Goal: Task Accomplishment & Management: Manage account settings

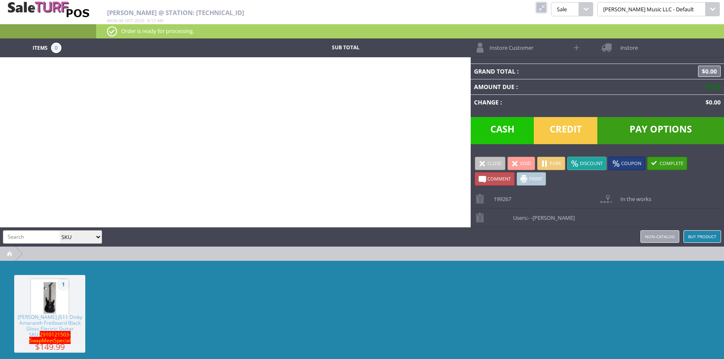
select select "sku"
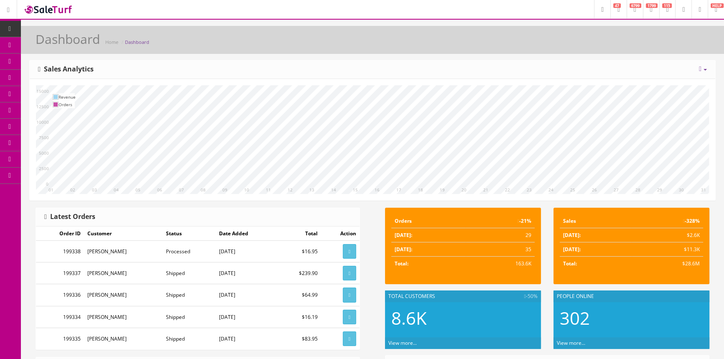
click at [68, 48] on span "Products" at bounding box center [60, 44] width 20 height 7
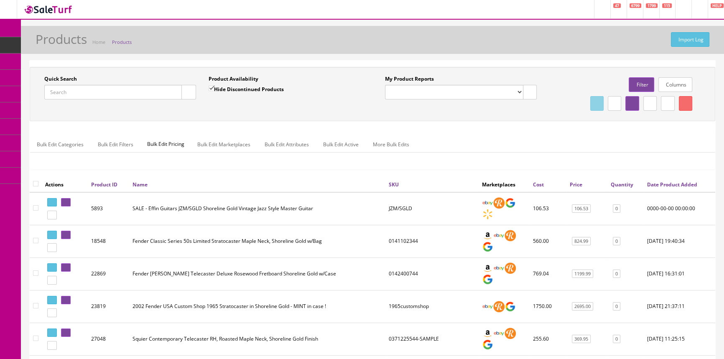
click at [76, 89] on input "Quick Search" at bounding box center [113, 92] width 138 height 15
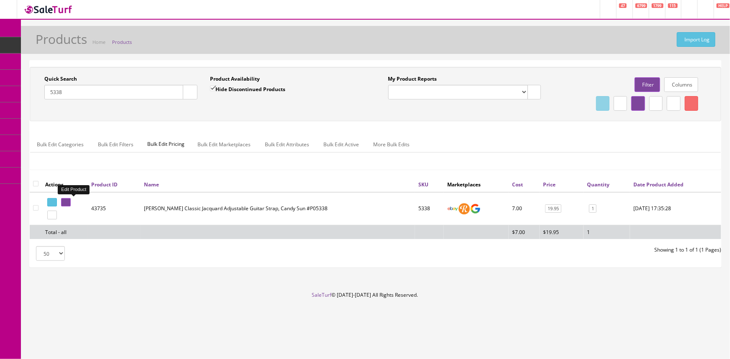
type input "5338"
click at [65, 202] on icon at bounding box center [65, 202] width 2 height 5
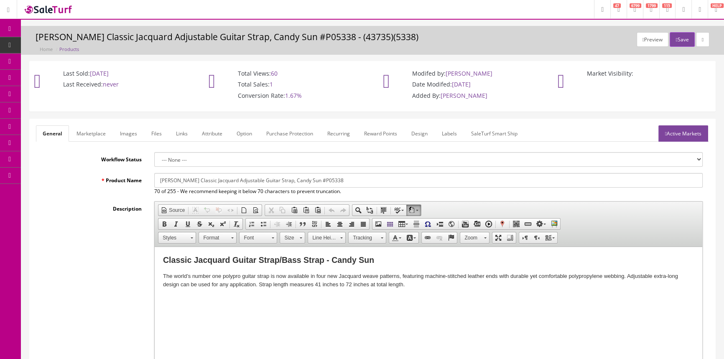
click at [122, 134] on link "Images" at bounding box center [128, 133] width 31 height 16
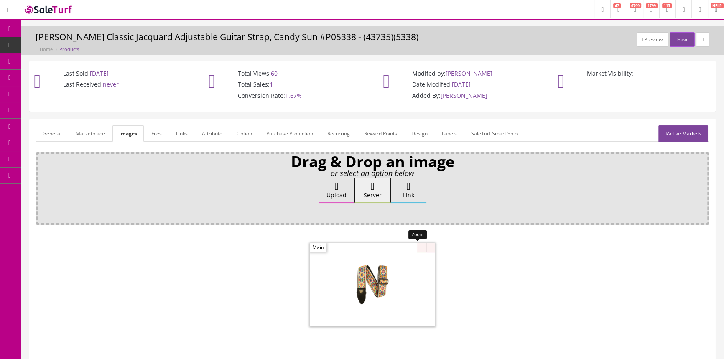
click at [417, 250] on div at bounding box center [372, 285] width 125 height 84
click at [450, 222] on div "Drag & Drop an image or select an option below Upload Server Link Ok WM Left To…" at bounding box center [372, 264] width 673 height 224
click at [76, 43] on link "Products" at bounding box center [65, 45] width 88 height 16
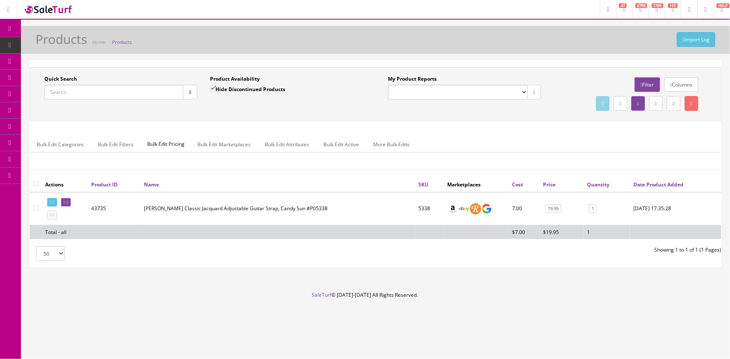
click at [131, 91] on input "Quick Search" at bounding box center [113, 92] width 139 height 15
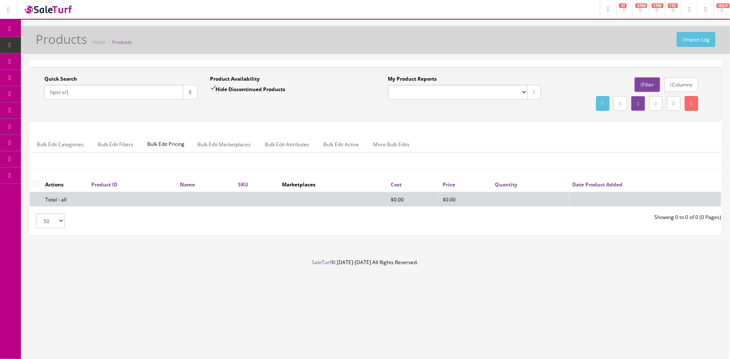
type input "hpst-sr]"
click at [213, 86] on input "Hide Discontinued Products" at bounding box center [212, 88] width 5 height 5
checkbox input "false"
click at [101, 88] on input "hpst-sr]" at bounding box center [113, 92] width 139 height 15
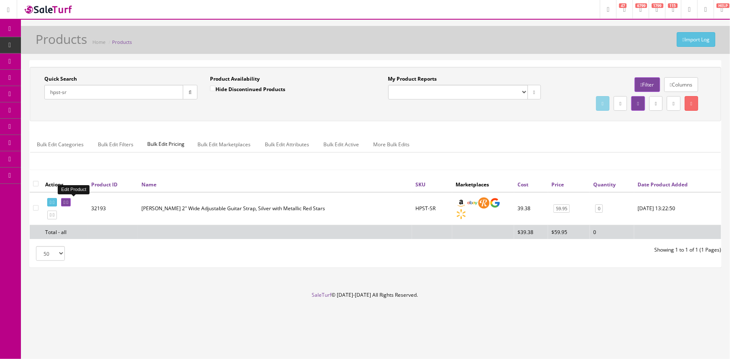
type input "hpst-sr"
click at [65, 201] on icon at bounding box center [65, 202] width 2 height 5
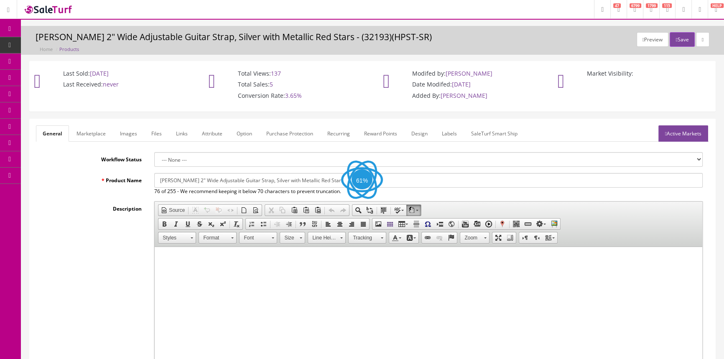
click at [130, 131] on link "Images" at bounding box center [128, 133] width 31 height 16
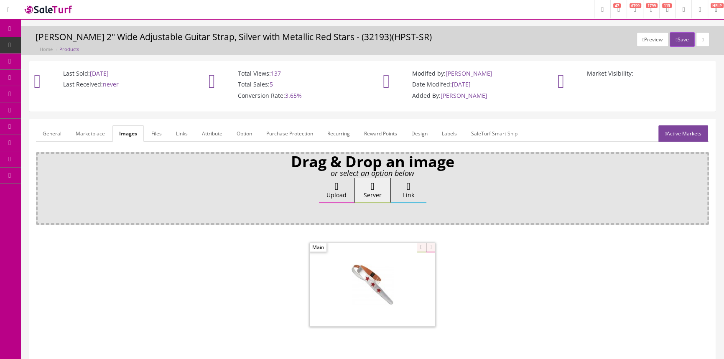
click at [65, 92] on span "Order List" at bounding box center [61, 93] width 23 height 7
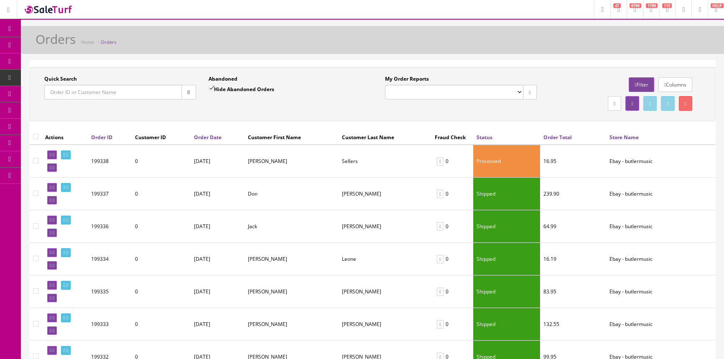
click at [66, 96] on input "Quick Search" at bounding box center [113, 92] width 138 height 15
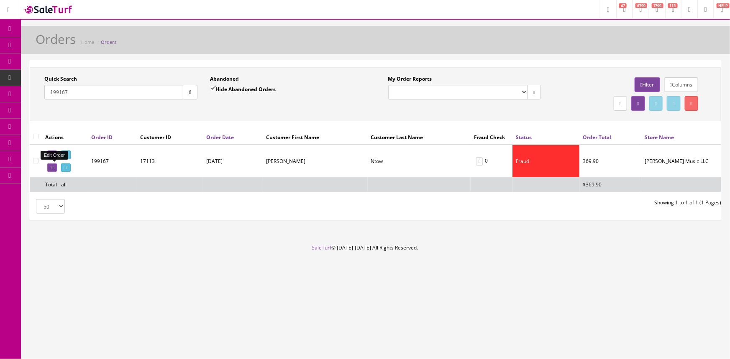
type input "199167"
drag, startPoint x: 51, startPoint y: 166, endPoint x: 399, endPoint y: 44, distance: 369.5
click at [51, 166] on icon at bounding box center [51, 168] width 2 height 5
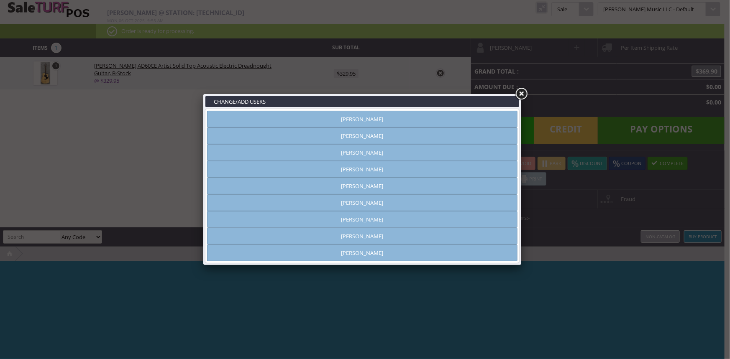
type input "[PERSON_NAME]"
drag, startPoint x: 388, startPoint y: 117, endPoint x: 417, endPoint y: 100, distance: 33.9
click at [388, 116] on link "[PERSON_NAME]" at bounding box center [362, 119] width 310 height 17
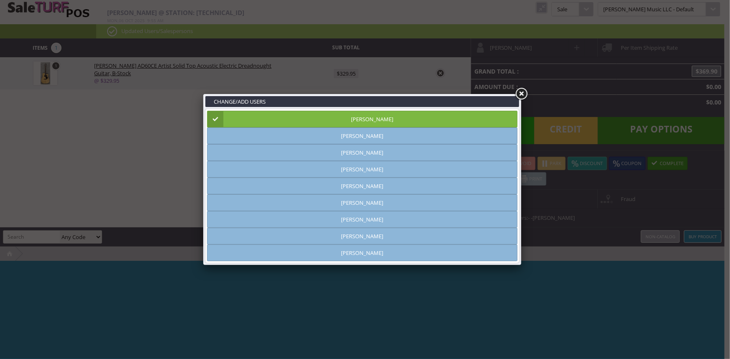
click at [520, 93] on link at bounding box center [520, 94] width 15 height 15
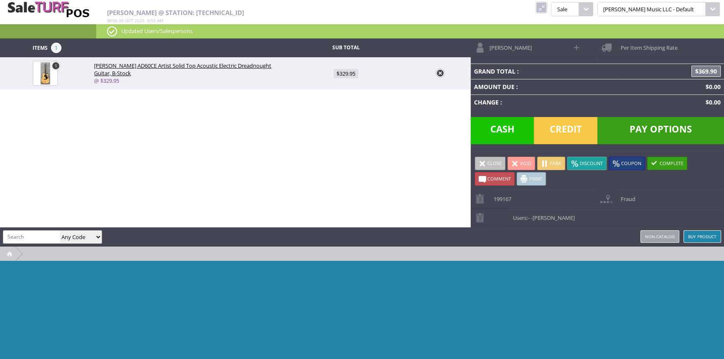
click at [622, 45] on span "Per Item Shipping Rate" at bounding box center [646, 44] width 61 height 13
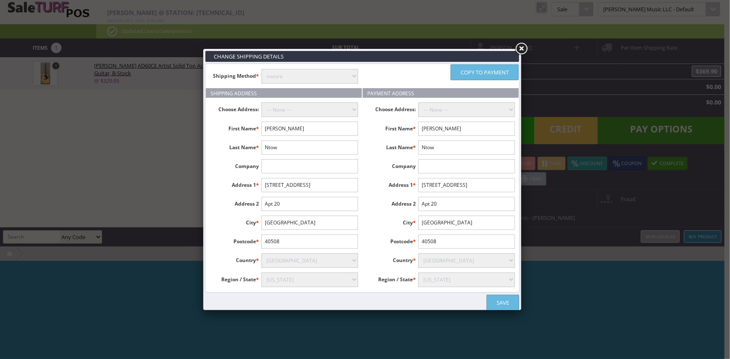
click at [329, 77] on select "instore Free Shipping (2-7days) ($0) Per Item Shipping ($1) text_description ($…" at bounding box center [309, 76] width 97 height 15
select select "free.free"
click at [261, 69] on select "instore Free Shipping (2-7days) ($0) Per Item Shipping ($1) text_description ($…" at bounding box center [309, 76] width 97 height 15
click at [333, 184] on input "568 N Broadway" at bounding box center [309, 185] width 97 height 14
click at [478, 181] on input "568 N Broadway" at bounding box center [466, 185] width 97 height 14
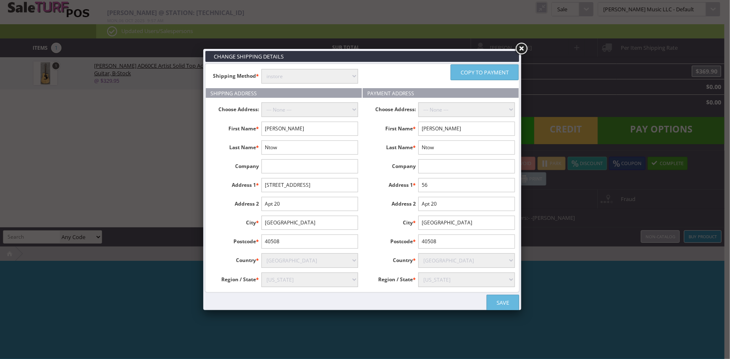
type input "5"
type input "2041 sw 35th ave"
type input "Fort Lauderdale"
type input "33312"
click at [496, 277] on select "Alabama Alaska American Samoa Arizona Arkansas Armed Forces Africa Armed Forces…" at bounding box center [466, 280] width 97 height 15
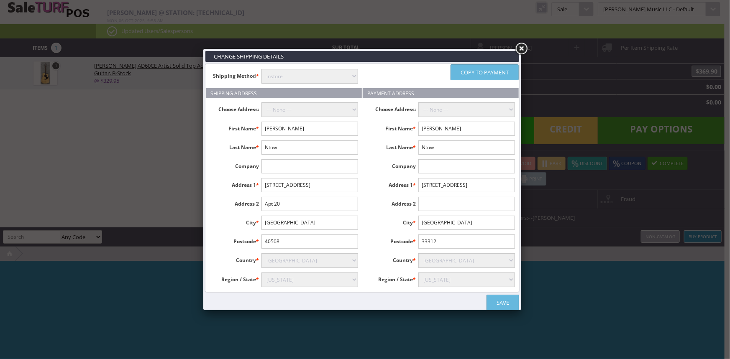
select select "3630"
click at [418, 273] on select "Alabama Alaska American Samoa Arizona Arkansas Armed Forces Africa Armed Forces…" at bounding box center [466, 280] width 97 height 15
click at [498, 302] on link "Save" at bounding box center [502, 303] width 33 height 16
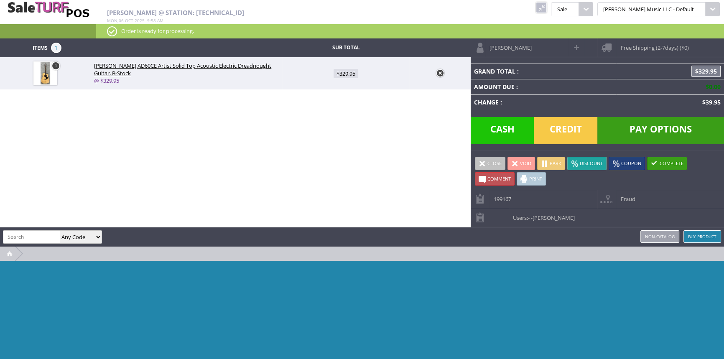
click at [48, 234] on input "search" at bounding box center [31, 237] width 56 height 12
type input "shipping"
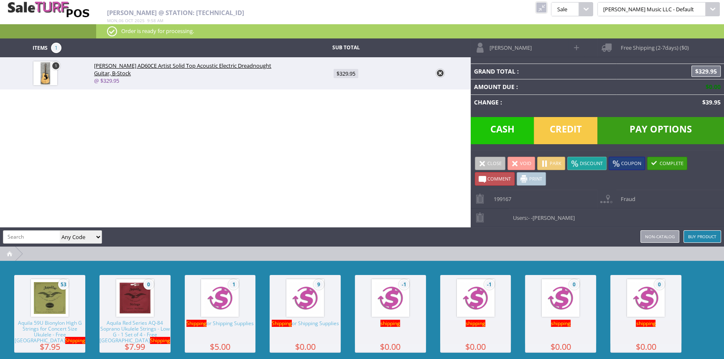
click at [291, 299] on img at bounding box center [305, 298] width 32 height 32
click at [344, 102] on span "$0.00" at bounding box center [346, 105] width 19 height 9
type input "0"
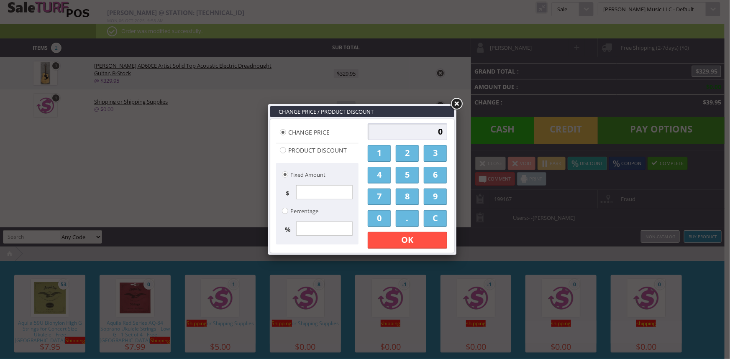
click at [406, 135] on input "0" at bounding box center [407, 131] width 79 height 17
type input "39.95"
click at [442, 246] on link "OK" at bounding box center [407, 240] width 79 height 17
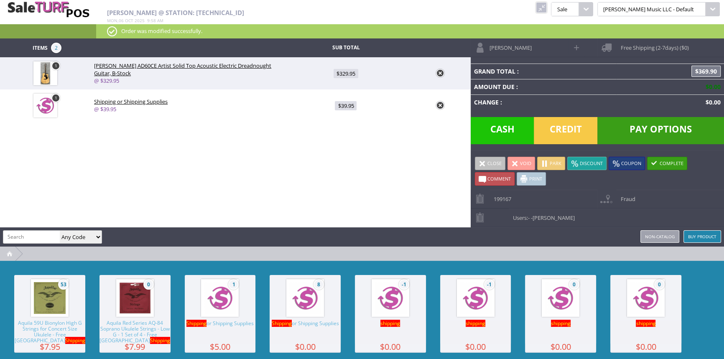
click at [576, 46] on span at bounding box center [577, 48] width 10 height 10
select select "6"
type input "Esther"
type input "Ntow"
type input "es.ayesua@gmail.com"
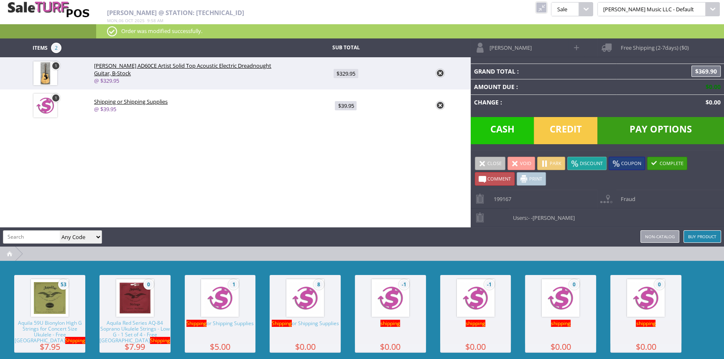
type input "7542592007"
select select "1"
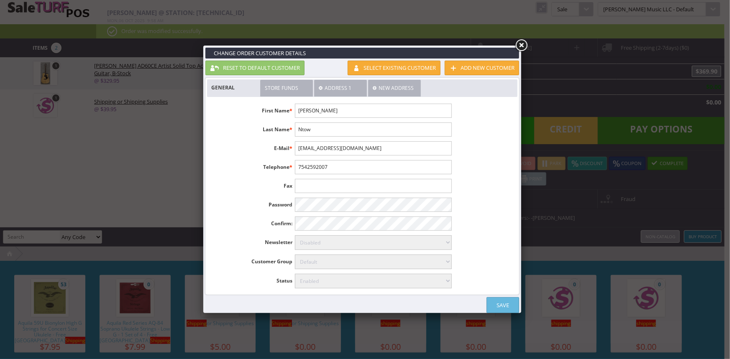
click at [510, 302] on link "Save" at bounding box center [502, 305] width 33 height 16
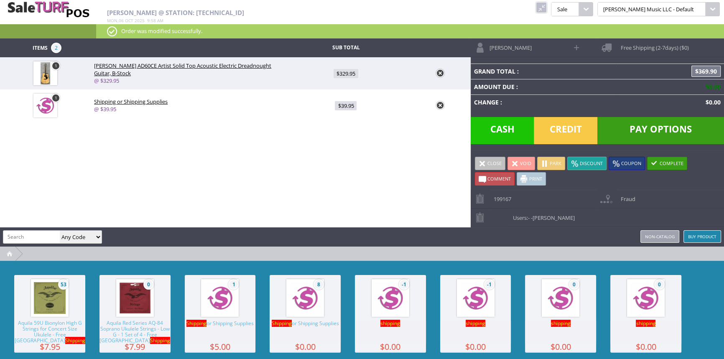
click at [645, 127] on span "Pay Options" at bounding box center [661, 130] width 127 height 27
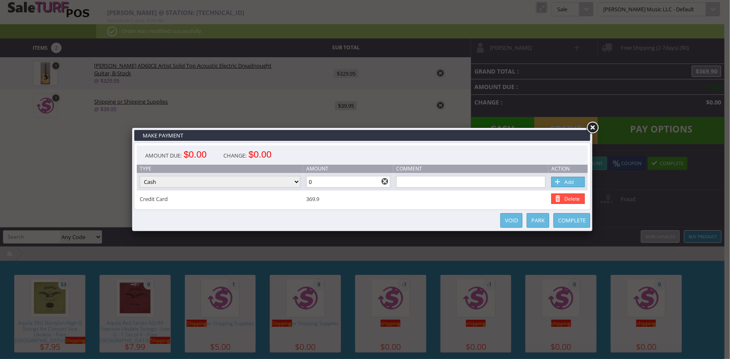
click at [566, 195] on link "Delete" at bounding box center [567, 199] width 33 height 10
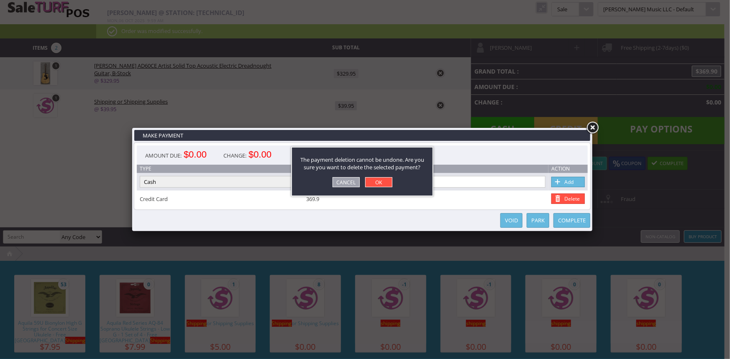
click at [376, 183] on link "OK" at bounding box center [378, 182] width 27 height 10
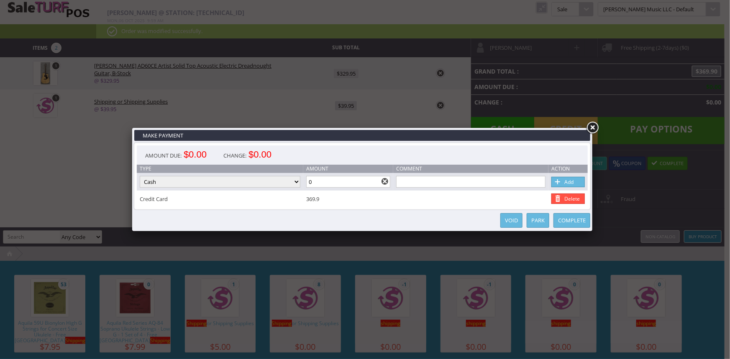
type input "369.9"
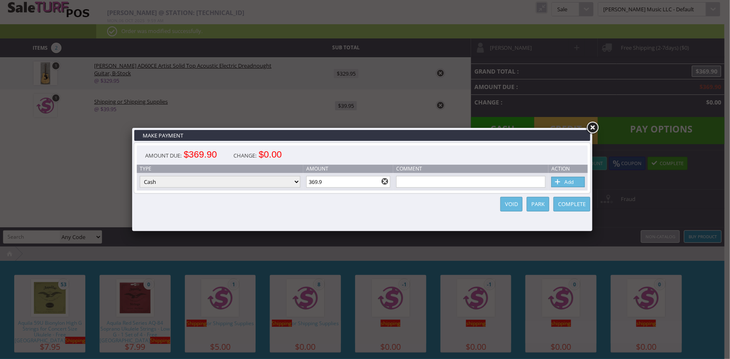
click at [296, 182] on select "Cash Credit Card Cheque or Money Order" at bounding box center [220, 182] width 161 height 12
select select "credit_card"
click at [140, 176] on select "Cash Credit Card Cheque or Money Order" at bounding box center [220, 182] width 161 height 12
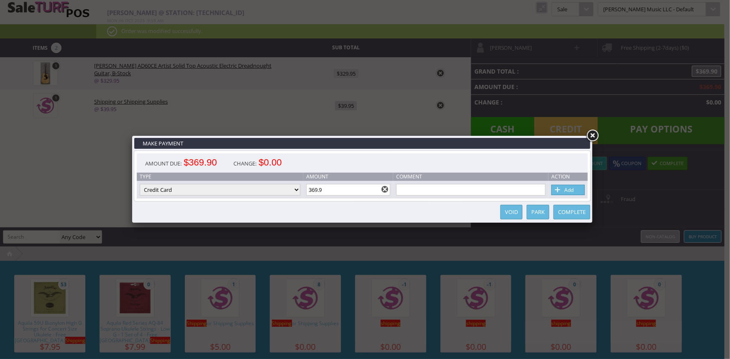
click at [566, 190] on link "Add" at bounding box center [567, 190] width 33 height 10
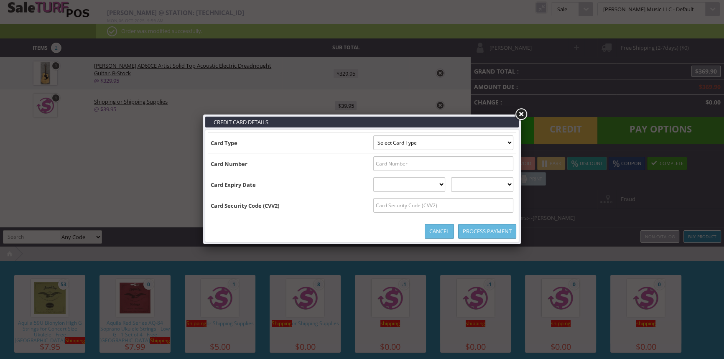
click at [508, 140] on select "Select Card Type Visa MasterCard Discover Card American Express Maestro Solo" at bounding box center [443, 142] width 140 height 15
click at [507, 142] on select "Select Card Type Visa MasterCard Discover Card American Express Maestro Solo" at bounding box center [443, 142] width 140 height 15
select select "VISA"
click at [373, 135] on select "Select Card Type Visa MasterCard Discover Card American Express Maestro Solo" at bounding box center [443, 142] width 140 height 15
click at [505, 165] on input "text" at bounding box center [443, 163] width 140 height 15
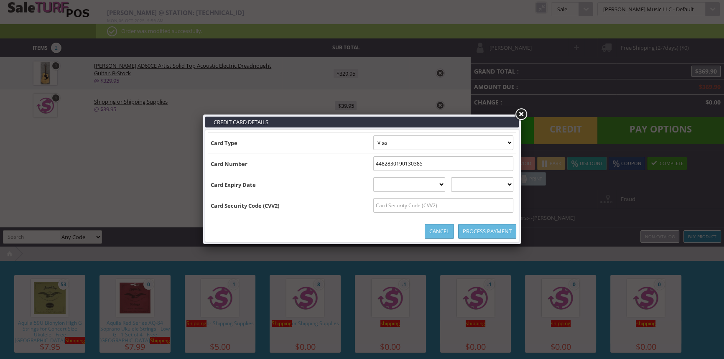
type input "4482830190130385"
select select "04"
click at [504, 186] on select "2025 2026 2027 2028 2029 2030 2031 2032 2033 2034 2035" at bounding box center [482, 184] width 62 height 15
select select "2029"
click at [460, 177] on select "2025 2026 2027 2028 2029 2030 2031 2032 2033 2034 2035" at bounding box center [482, 184] width 62 height 15
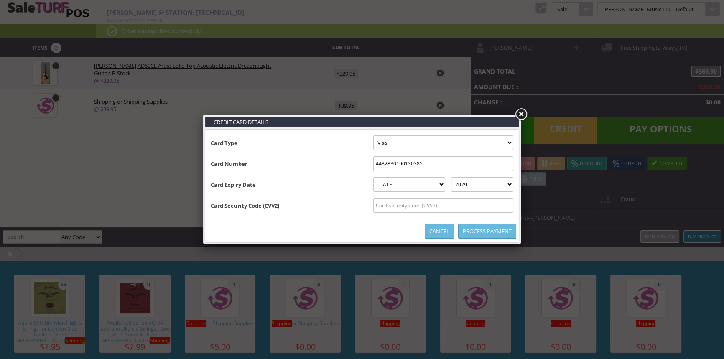
click at [494, 204] on input "text" at bounding box center [443, 205] width 140 height 15
type input "655"
click at [377, 162] on input "4482830190130385" at bounding box center [443, 163] width 140 height 15
type input "4482330190130385"
click at [503, 228] on link "Process Payment" at bounding box center [487, 231] width 58 height 15
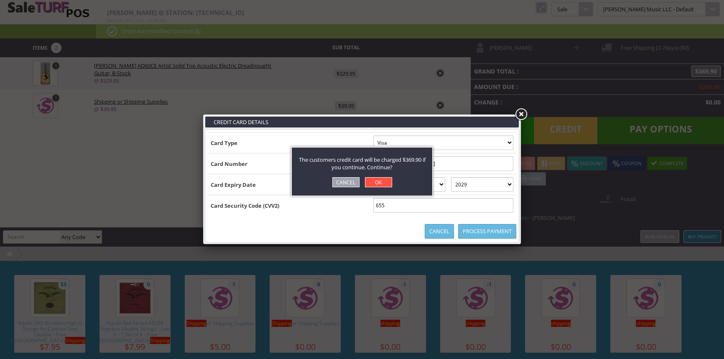
click at [384, 183] on link "OK" at bounding box center [378, 182] width 27 height 10
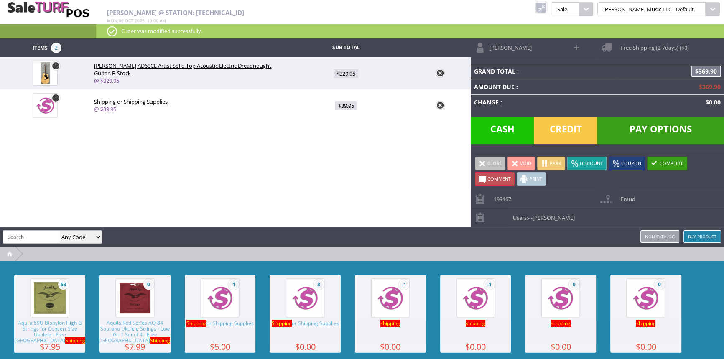
type input "0"
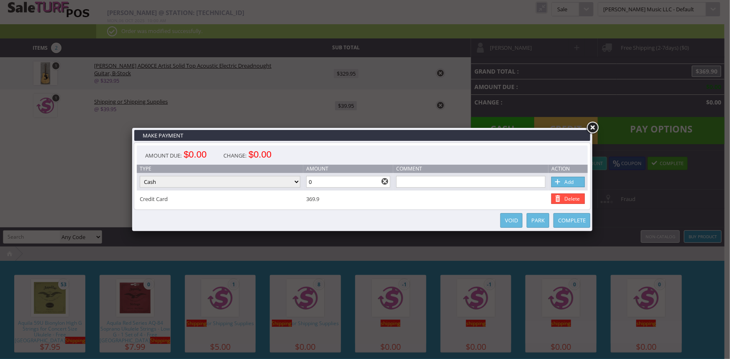
click at [565, 220] on link "Complete" at bounding box center [571, 220] width 37 height 15
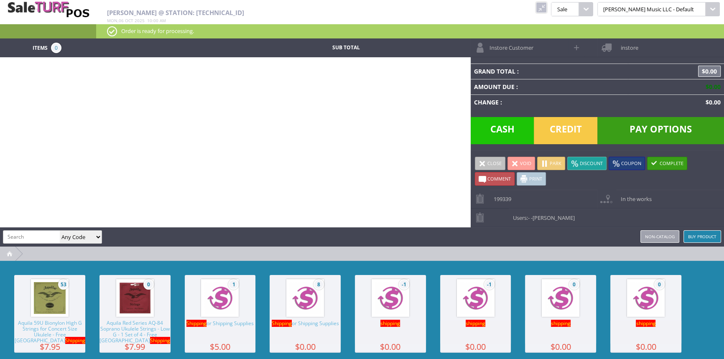
click at [547, 9] on link at bounding box center [541, 7] width 11 height 11
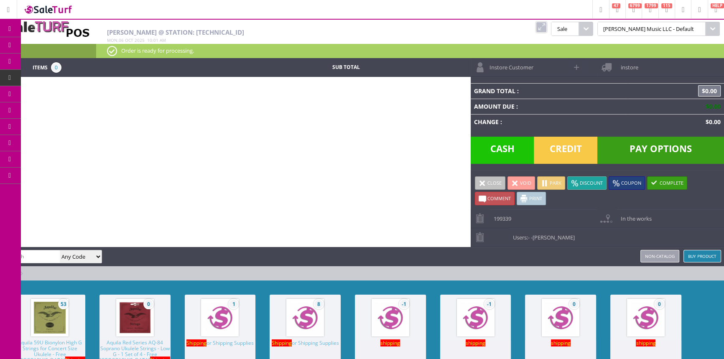
click at [61, 94] on span "Order List" at bounding box center [66, 95] width 25 height 8
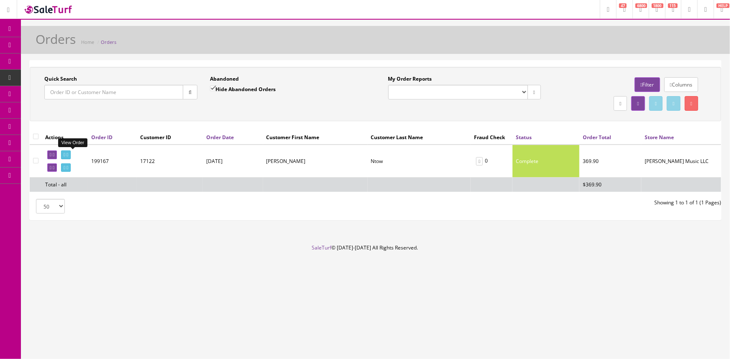
click at [65, 154] on icon at bounding box center [65, 155] width 2 height 5
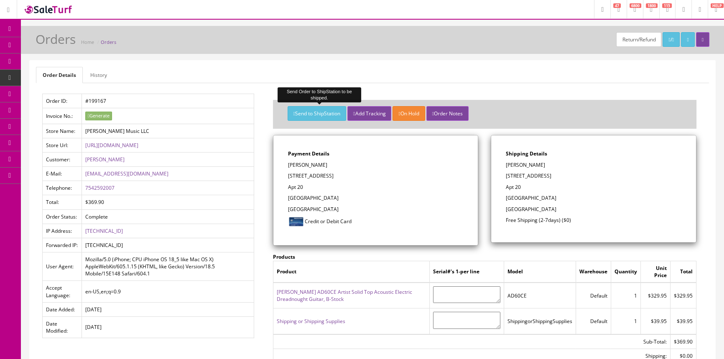
click at [314, 112] on button "Send to ShipStation" at bounding box center [317, 113] width 59 height 15
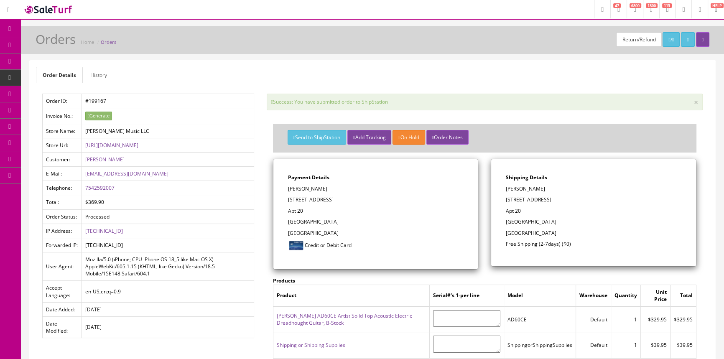
click at [49, 48] on icon at bounding box center [44, 44] width 9 height 7
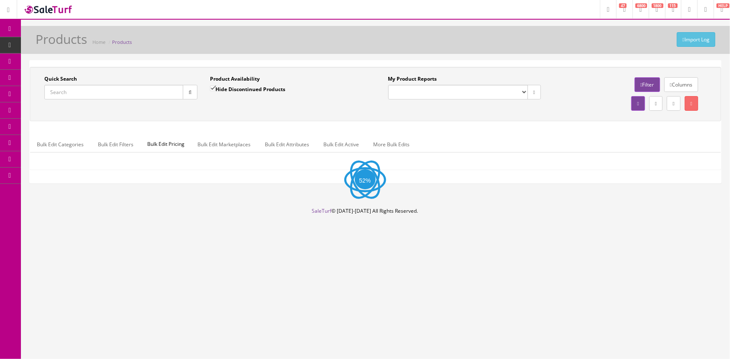
click at [148, 92] on input "Quick Search" at bounding box center [113, 92] width 139 height 15
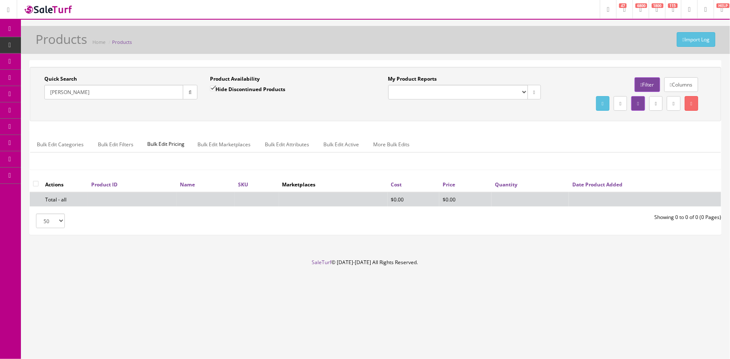
drag, startPoint x: 116, startPoint y: 89, endPoint x: 8, endPoint y: 85, distance: 108.0
click at [8, 85] on div "Research Trends Trending on Ebay Google Trends Amazon Insights (Login Before Cl…" at bounding box center [365, 179] width 730 height 359
paste input "JEMJRBK"
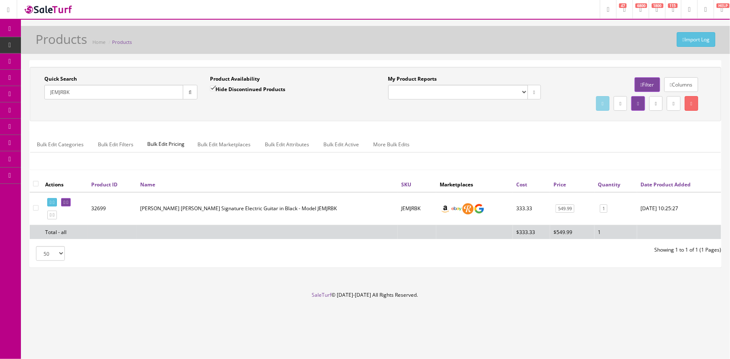
type input "JEMJRBK"
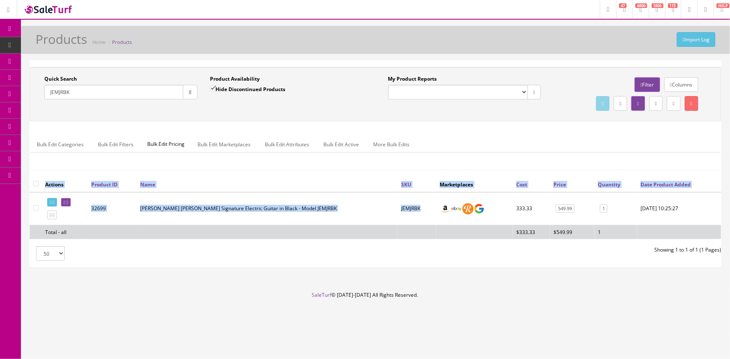
drag, startPoint x: 418, startPoint y: 205, endPoint x: 393, endPoint y: 210, distance: 25.9
click at [393, 210] on div "Actions Product ID Name SKU Marketplaces Cost Price Quantity Date Product Added…" at bounding box center [375, 211] width 691 height 69
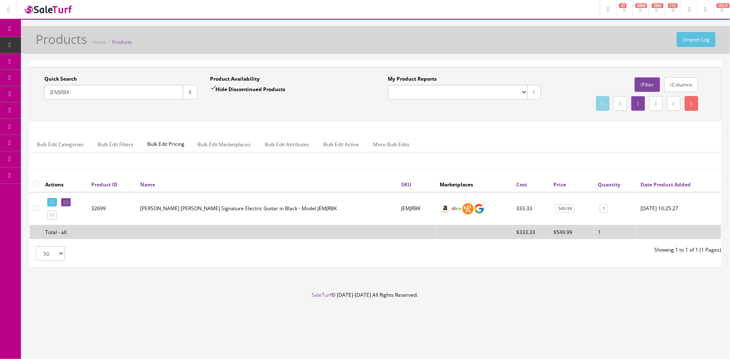
click at [226, 87] on label "Hide Discontinued Products" at bounding box center [247, 89] width 75 height 8
click at [215, 87] on input "Hide Discontinued Products" at bounding box center [212, 88] width 5 height 5
checkbox input "false"
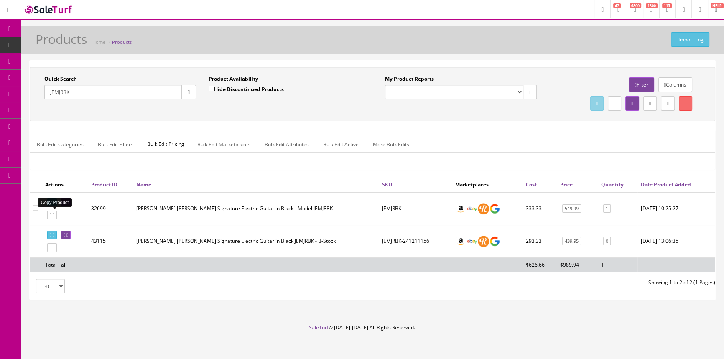
click at [51, 213] on icon at bounding box center [51, 215] width 2 height 5
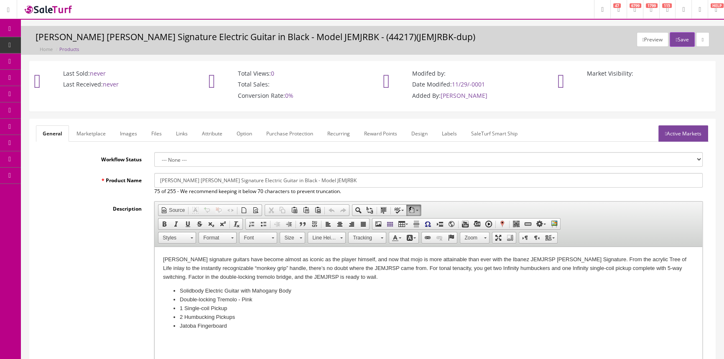
click at [246, 325] on li "Jatoba Fingerboard" at bounding box center [429, 326] width 498 height 9
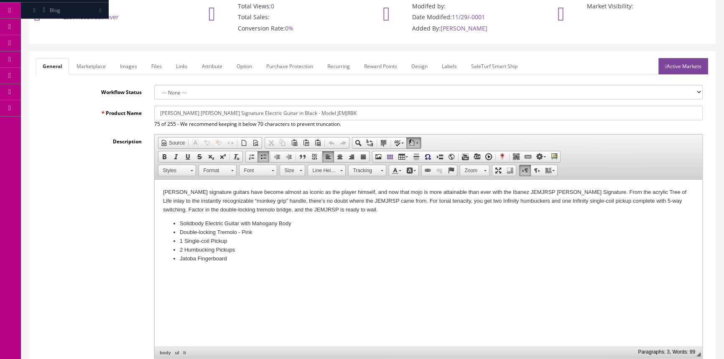
scroll to position [76, 0]
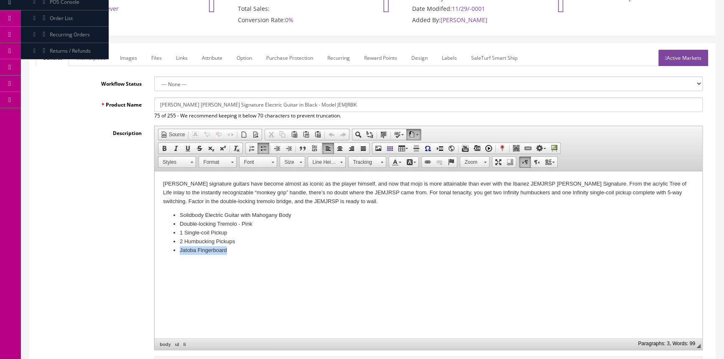
drag, startPoint x: 227, startPoint y: 251, endPoint x: 174, endPoint y: 247, distance: 52.9
click at [180, 247] on li "Jatoba Fingerboard" at bounding box center [429, 250] width 498 height 9
click at [251, 245] on li "2 Humbucking Pickups" at bounding box center [429, 242] width 498 height 9
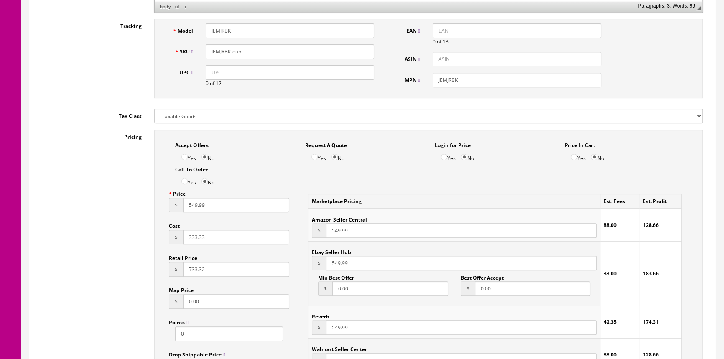
scroll to position [418, 0]
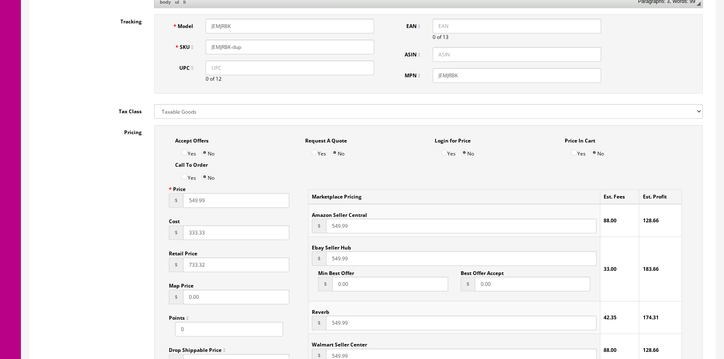
drag, startPoint x: 210, startPoint y: 200, endPoint x: 189, endPoint y: 196, distance: 21.7
click at [189, 196] on input "549.99" at bounding box center [236, 200] width 106 height 15
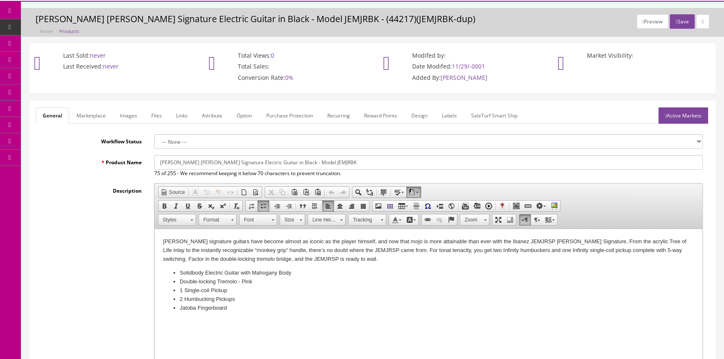
scroll to position [0, 0]
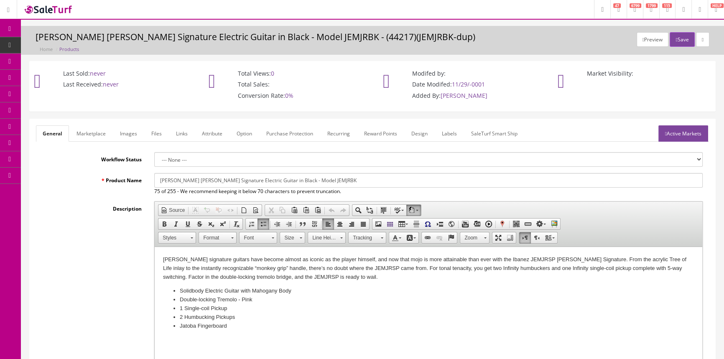
click at [445, 130] on link "Labels" at bounding box center [449, 133] width 28 height 16
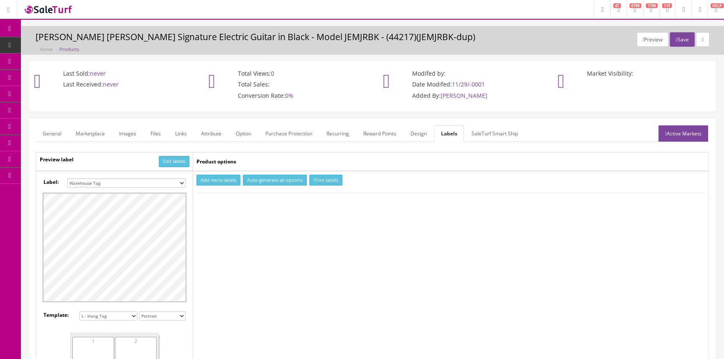
click at [211, 181] on button "Add more labels" at bounding box center [219, 180] width 44 height 11
type input "1"
click at [231, 203] on input "1" at bounding box center [215, 205] width 37 height 9
click at [312, 180] on button "Print labels" at bounding box center [325, 180] width 33 height 11
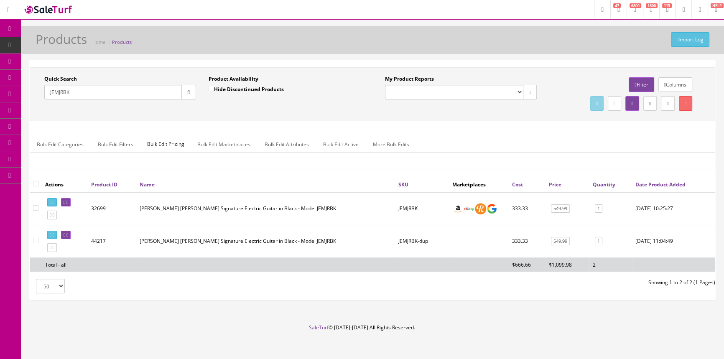
click at [603, 240] on td "1" at bounding box center [611, 241] width 43 height 33
click at [599, 240] on link "1" at bounding box center [599, 241] width 8 height 9
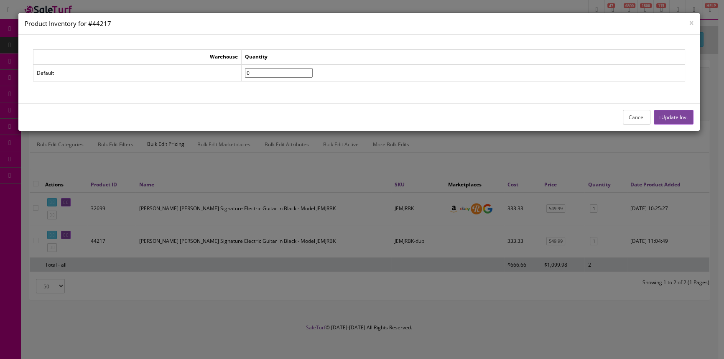
type input"] "0"
click at [313, 75] on input"] "0" at bounding box center [279, 73] width 68 height 10
click at [670, 117] on button "Update Inv." at bounding box center [674, 117] width 40 height 15
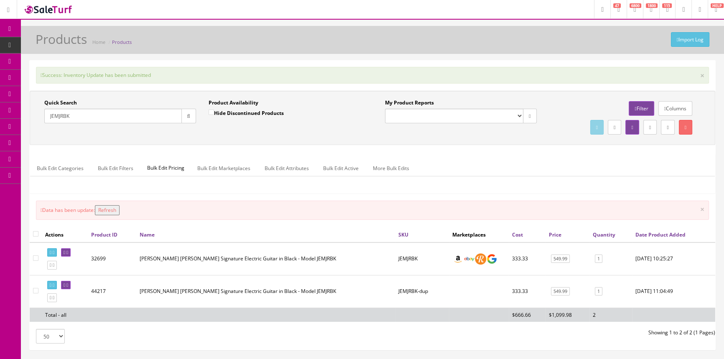
click at [107, 209] on button "Refresh" at bounding box center [107, 210] width 25 height 10
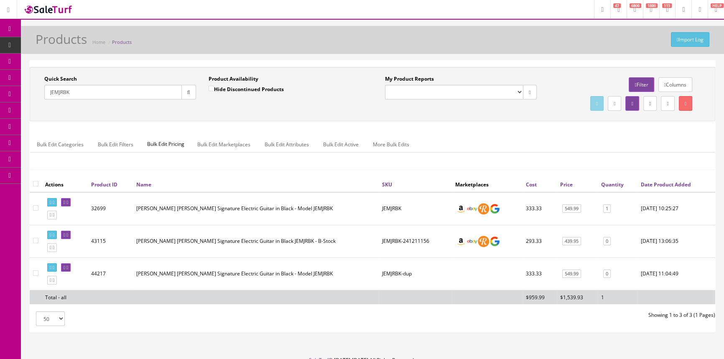
drag, startPoint x: 79, startPoint y: 93, endPoint x: 50, endPoint y: 90, distance: 29.8
click at [39, 100] on div "Quick Search JEMJRBK Date From" at bounding box center [120, 90] width 164 height 31
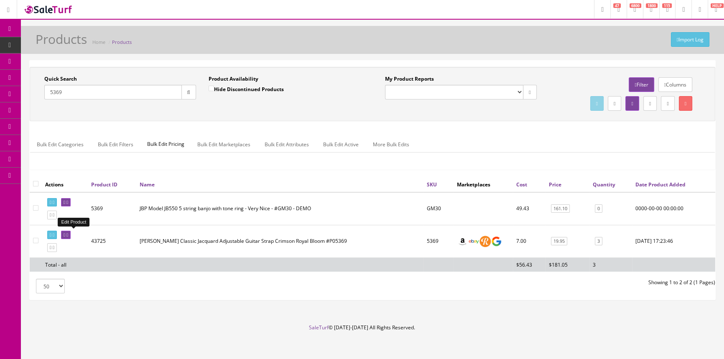
type input "5369"
click at [65, 233] on icon at bounding box center [65, 235] width 2 height 5
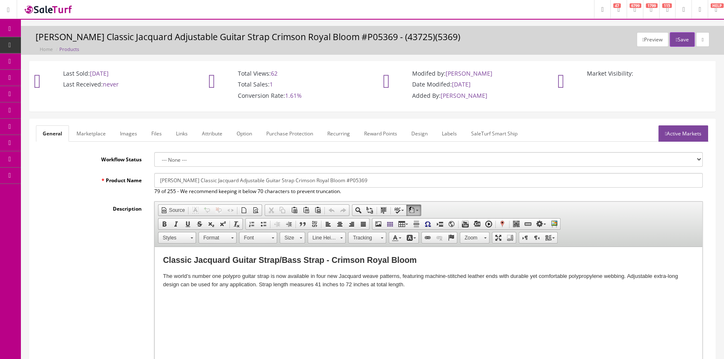
click at [134, 131] on link "Images" at bounding box center [128, 133] width 31 height 16
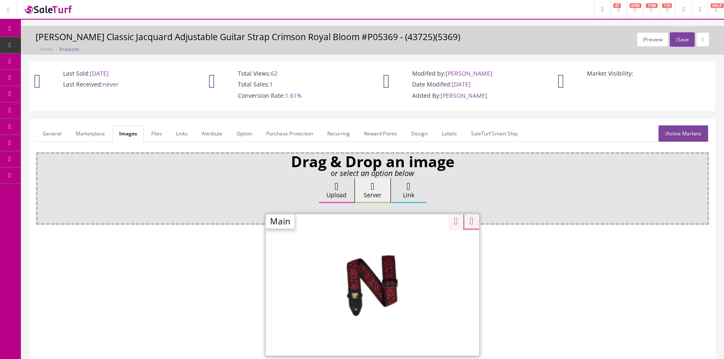
click at [417, 246] on div "Zoom" at bounding box center [372, 285] width 213 height 142
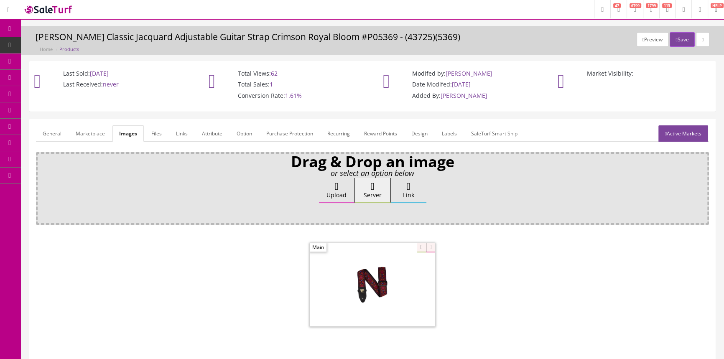
click at [80, 43] on link "Products" at bounding box center [65, 45] width 88 height 16
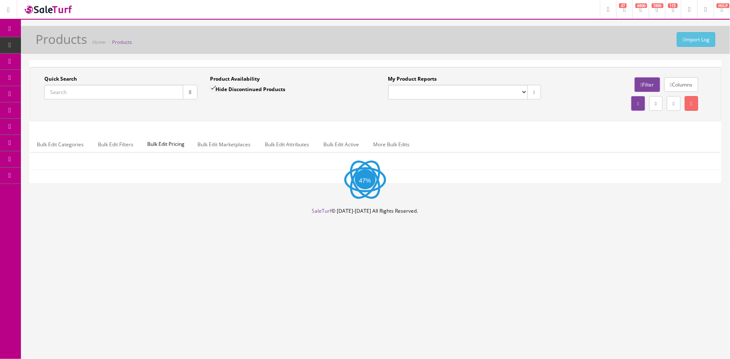
click at [163, 89] on input "Quick Search" at bounding box center [113, 92] width 139 height 15
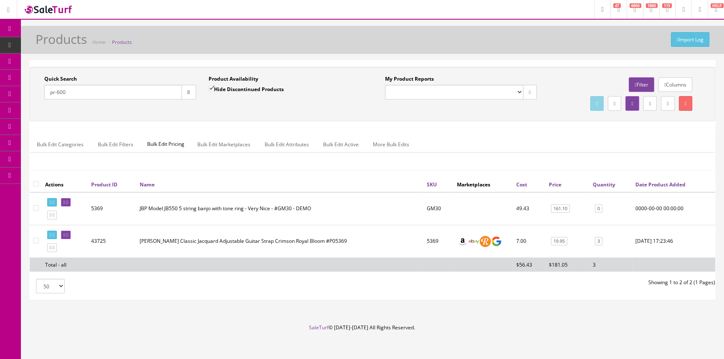
type input "pr-600"
click at [210, 87] on input "Hide Discontinued Products" at bounding box center [211, 88] width 5 height 5
checkbox input "false"
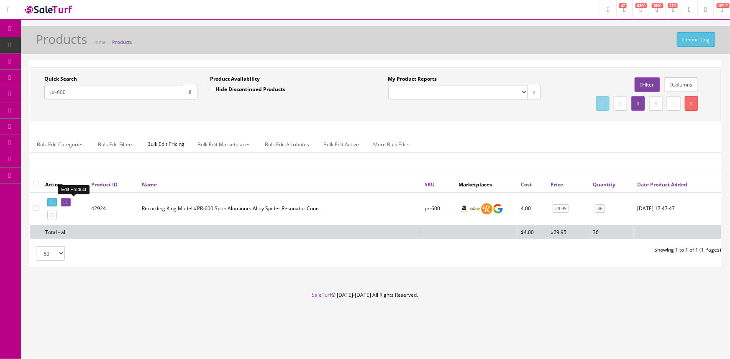
click at [69, 202] on link at bounding box center [66, 202] width 10 height 9
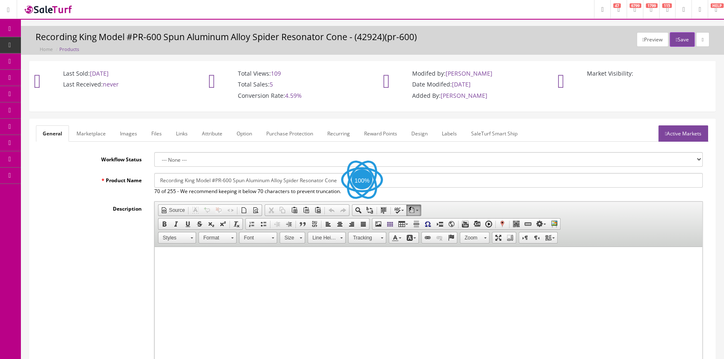
click at [127, 134] on link "Images" at bounding box center [128, 133] width 31 height 16
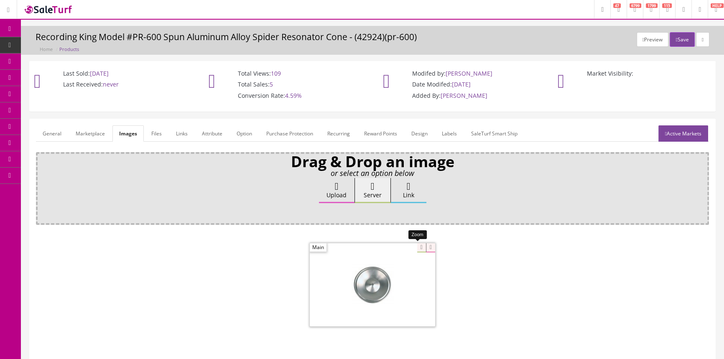
click at [414, 245] on div at bounding box center [372, 285] width 125 height 84
click at [445, 220] on div "Drag & Drop an image or select an option below Upload Server Link Ok WM Left To…" at bounding box center [372, 264] width 673 height 224
click at [60, 47] on span "Products" at bounding box center [64, 44] width 20 height 7
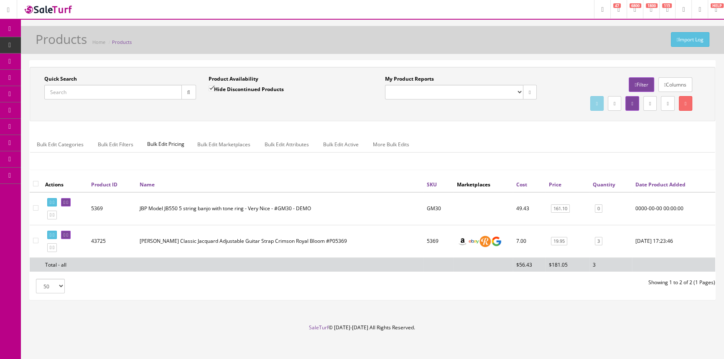
drag, startPoint x: 74, startPoint y: 88, endPoint x: 96, endPoint y: 97, distance: 23.8
click at [74, 88] on input "Quick Search" at bounding box center [113, 92] width 138 height 15
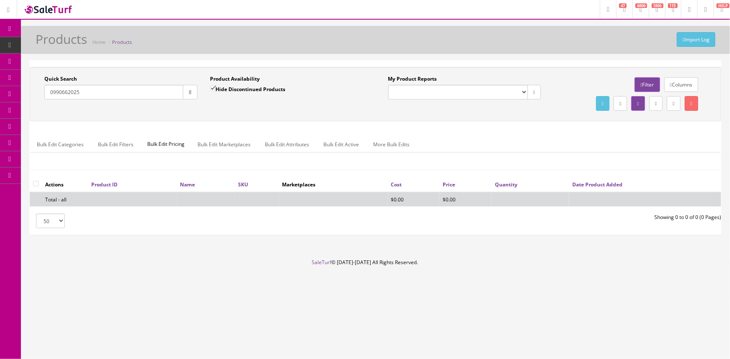
type input "0990662025"
click at [212, 88] on input "Hide Discontinued Products" at bounding box center [212, 88] width 5 height 5
checkbox input "false"
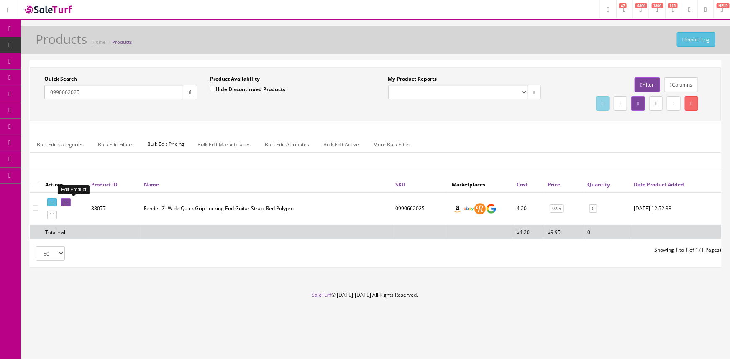
click at [68, 202] on link at bounding box center [66, 202] width 10 height 9
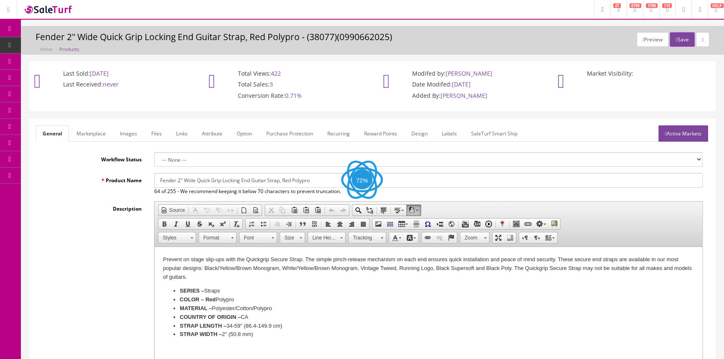
click at [130, 133] on link "Images" at bounding box center [128, 133] width 31 height 16
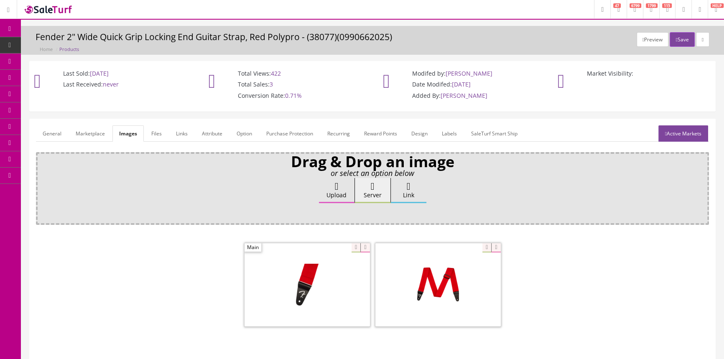
click at [59, 133] on link "General" at bounding box center [52, 133] width 32 height 16
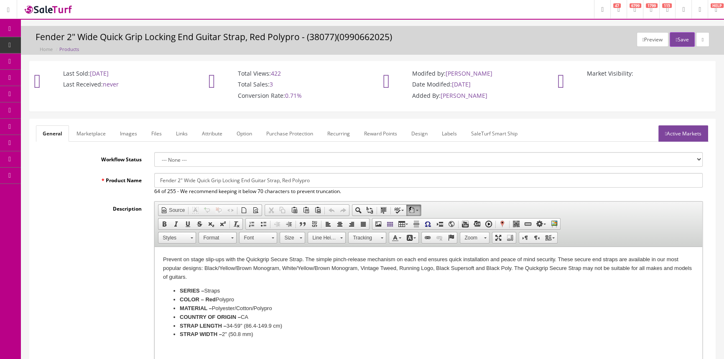
click at [71, 43] on span "Products" at bounding box center [64, 44] width 20 height 7
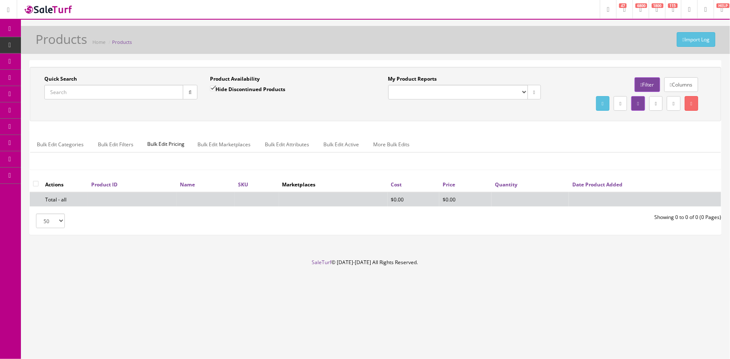
click at [131, 93] on input "Quick Search" at bounding box center [113, 92] width 139 height 15
click at [60, 90] on input "nsss5" at bounding box center [113, 92] width 139 height 15
type input "nss5"
click at [211, 88] on input "Hide Discontinued Products" at bounding box center [212, 88] width 5 height 5
checkbox input "false"
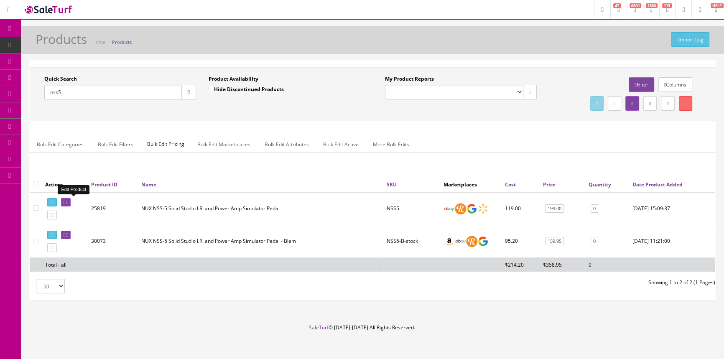
click at [65, 201] on icon at bounding box center [65, 202] width 2 height 5
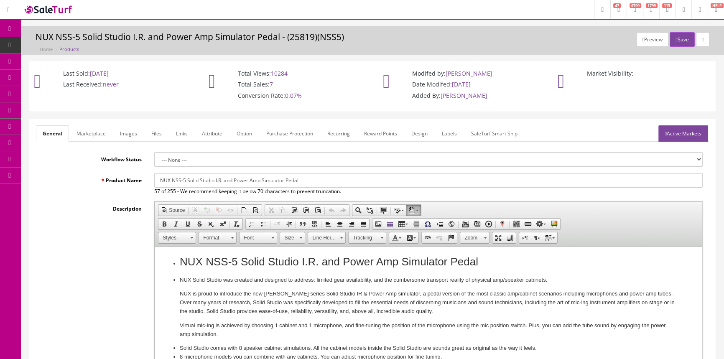
click at [133, 133] on link "Images" at bounding box center [128, 133] width 31 height 16
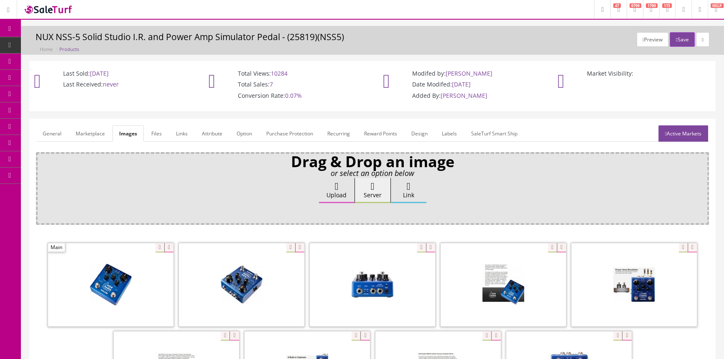
click at [58, 40] on link "Products" at bounding box center [65, 45] width 88 height 16
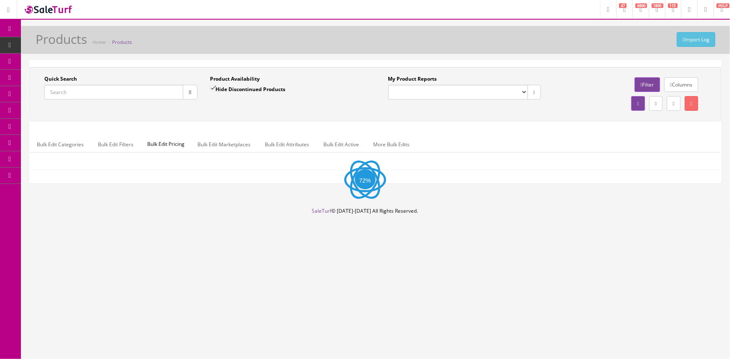
click at [67, 91] on input "Quick Search" at bounding box center [113, 92] width 139 height 15
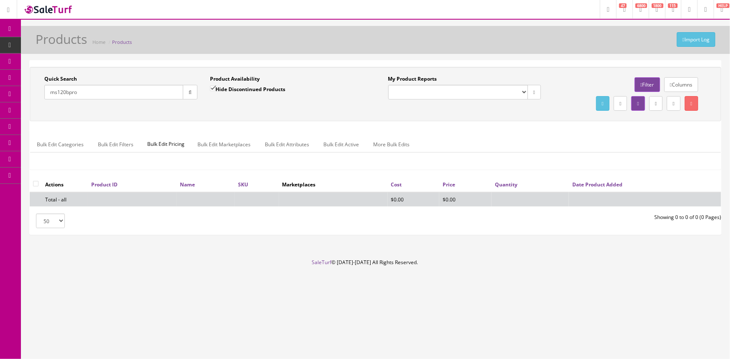
type input "ms120bpro"
click at [213, 86] on input "Hide Discontinued Products" at bounding box center [212, 88] width 5 height 5
checkbox input "false"
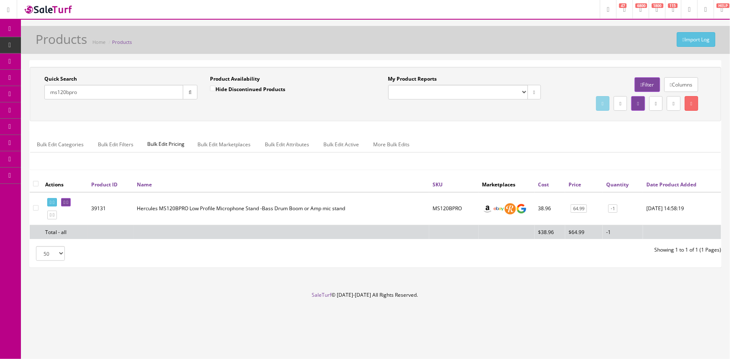
click at [134, 89] on input "ms120bpro" at bounding box center [113, 92] width 139 height 15
type input "m"
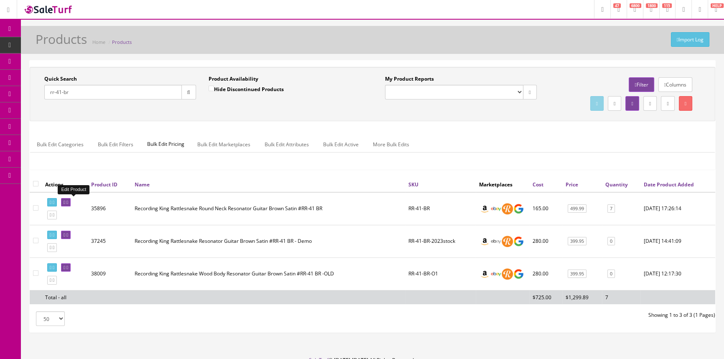
type input "rr-41-br"
click at [65, 202] on icon at bounding box center [65, 202] width 2 height 5
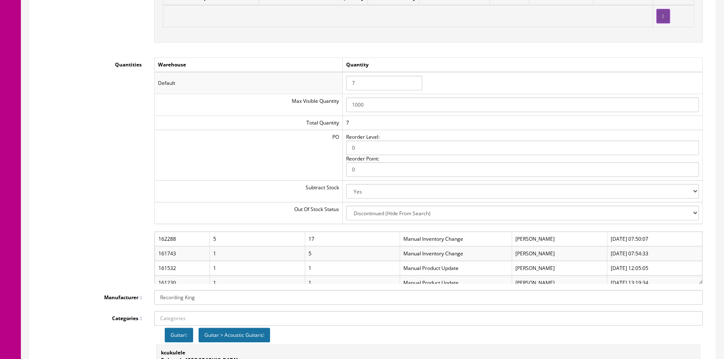
scroll to position [193, 0]
